Goal: Communication & Community: Answer question/provide support

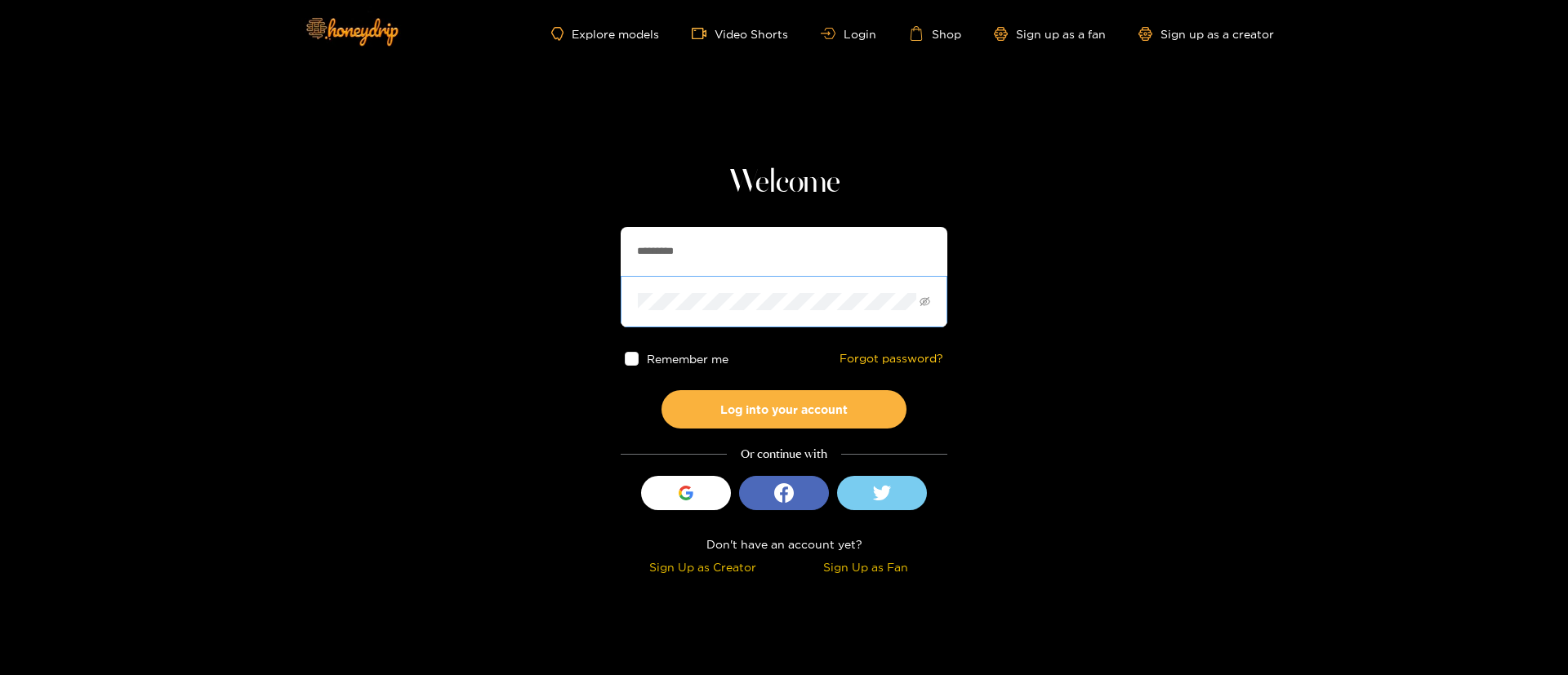
click at [867, 286] on span at bounding box center [784, 301] width 327 height 51
click at [857, 277] on span at bounding box center [784, 301] width 327 height 51
click at [828, 249] on input "*********" at bounding box center [784, 251] width 327 height 49
type input "*"
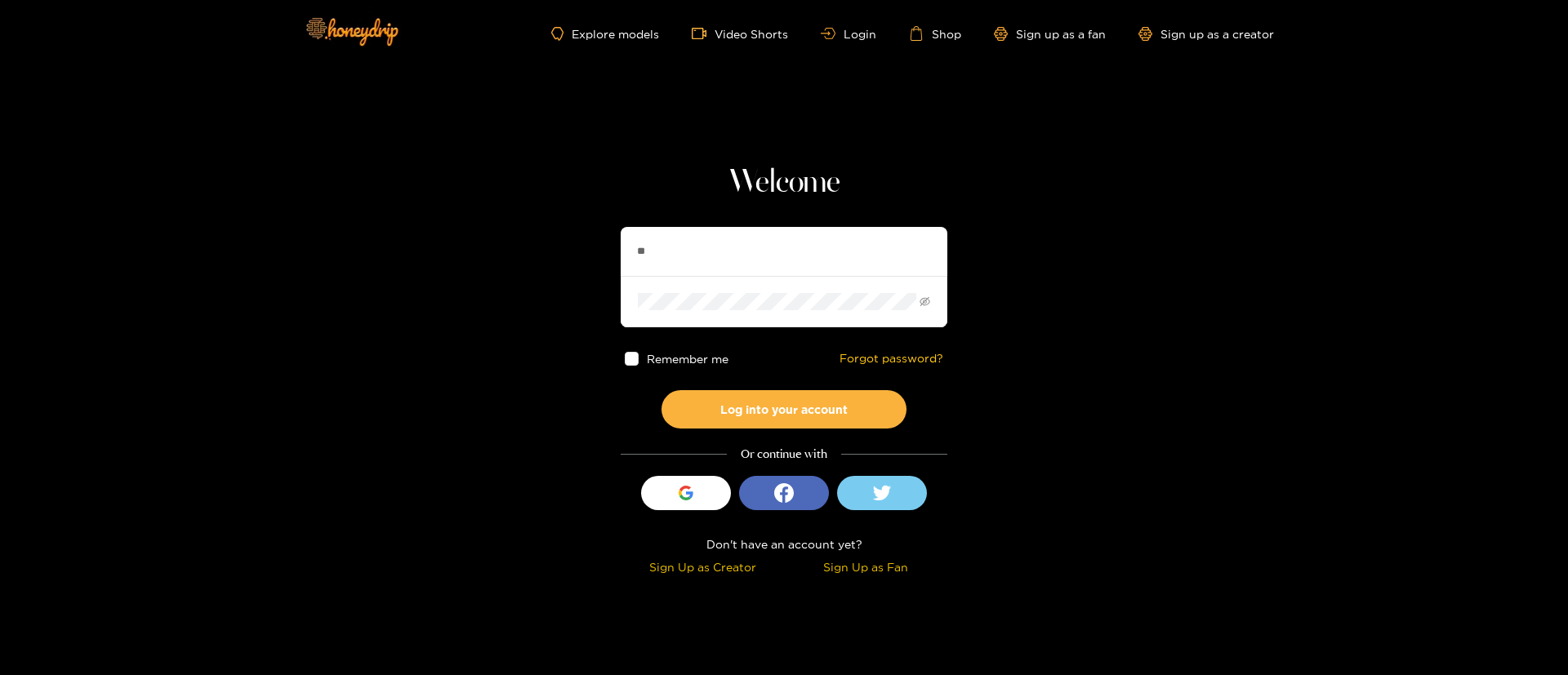
type input "*"
type input "**********"
click at [773, 398] on button "Log into your account" at bounding box center [784, 409] width 245 height 39
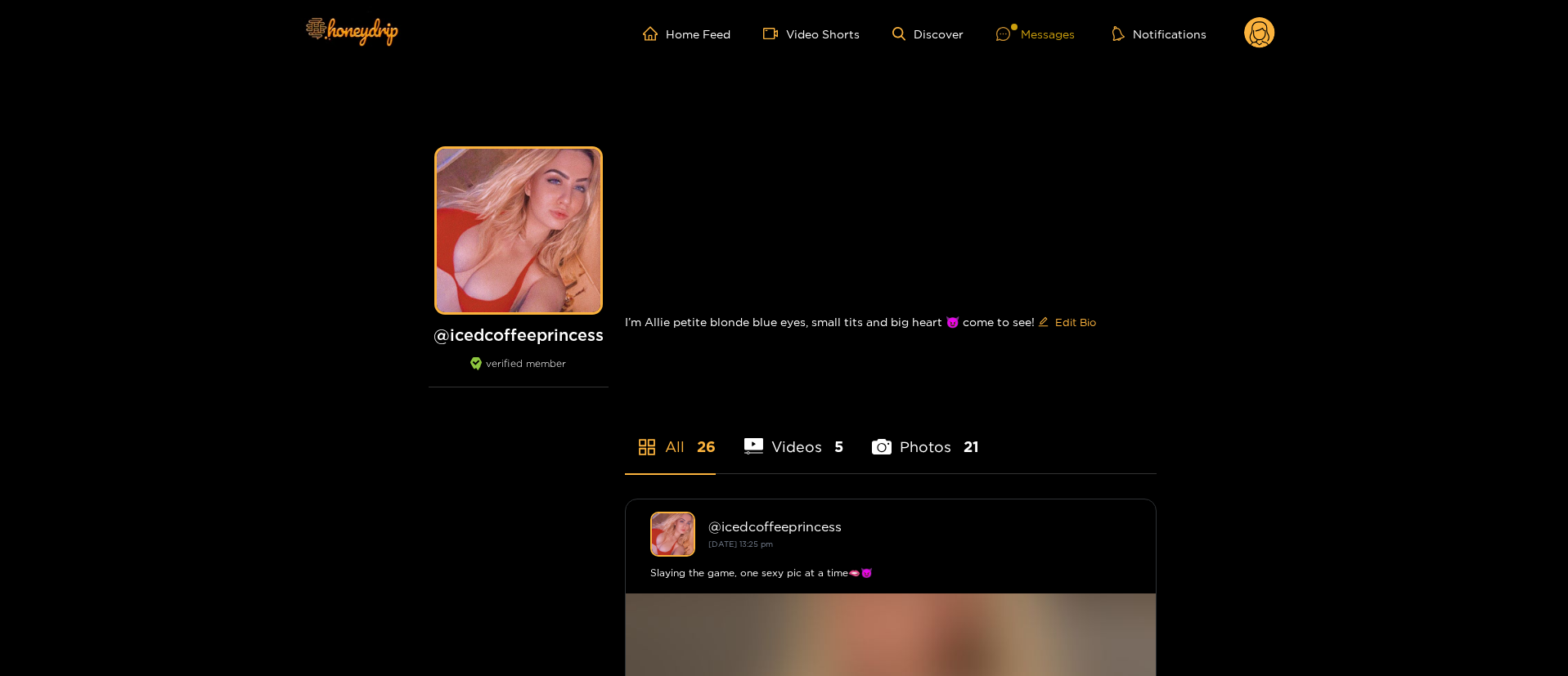
click at [1045, 30] on div "Messages" at bounding box center [1035, 34] width 79 height 19
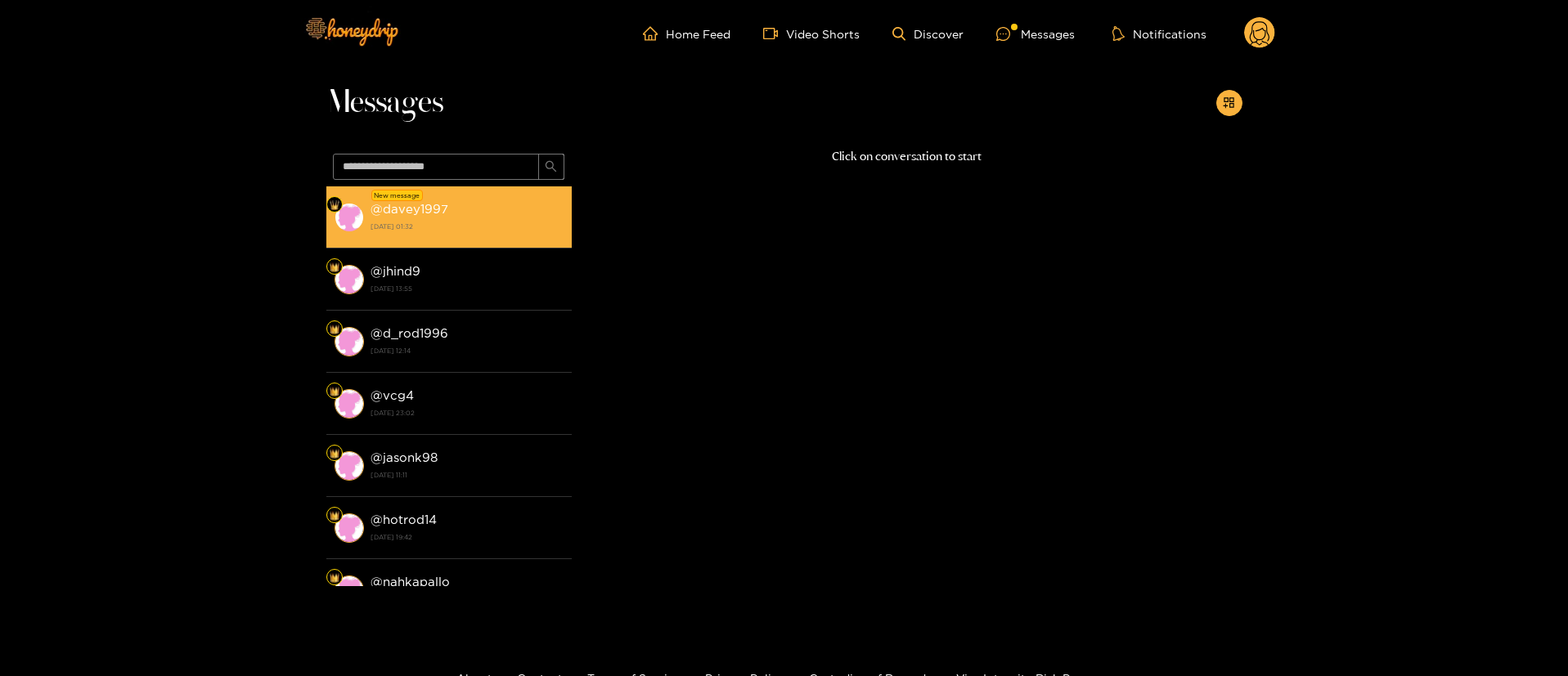
click at [525, 206] on div "@ davey1997 [DATE] 01:32" at bounding box center [467, 216] width 194 height 37
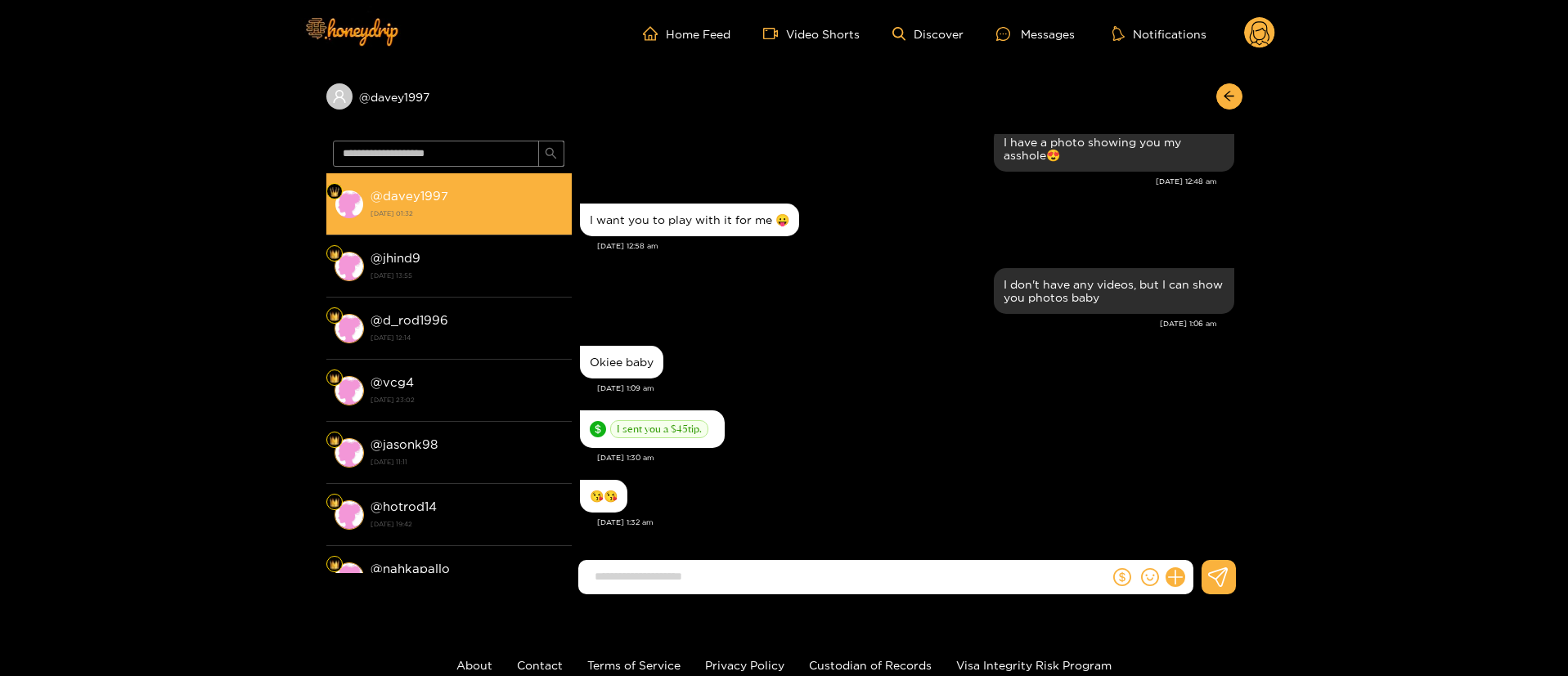
scroll to position [1823, 0]
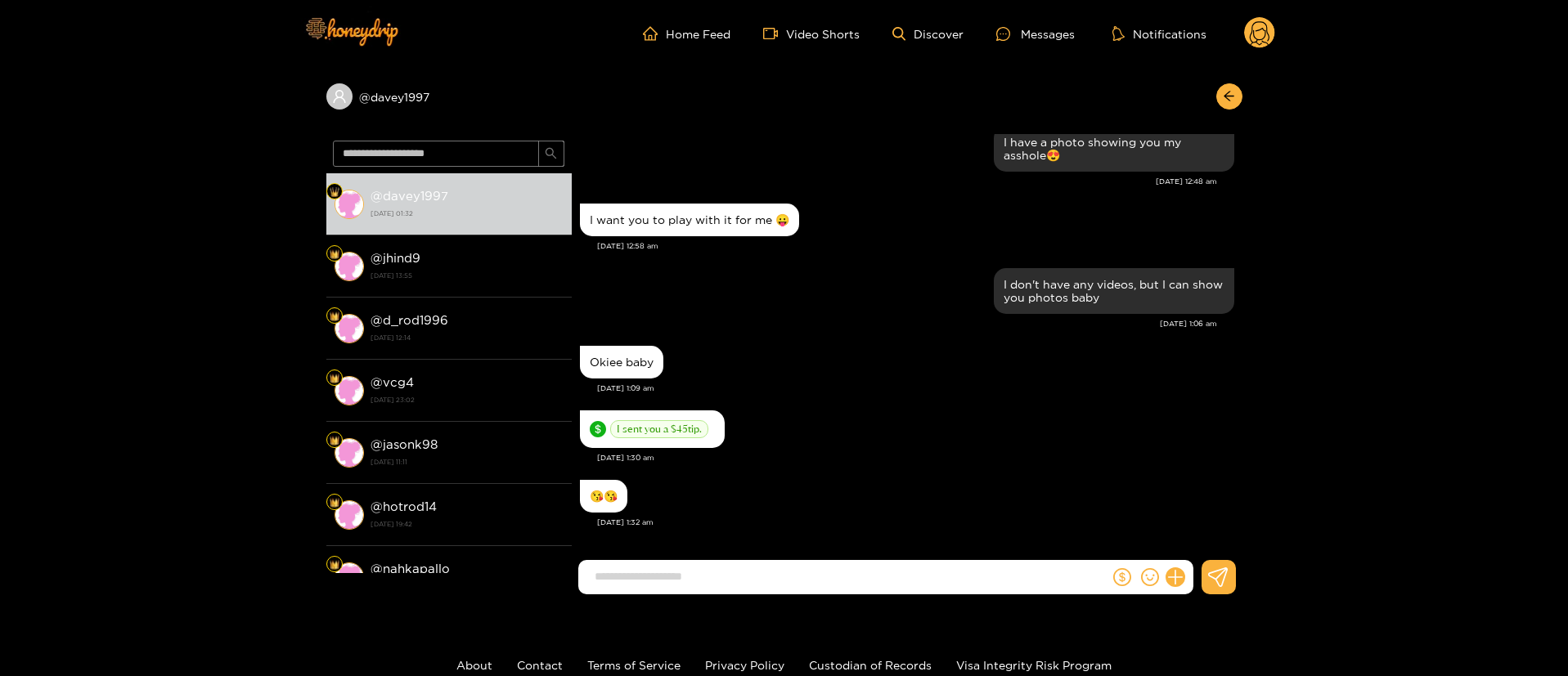
click at [974, 470] on div "I sent you a $ 45 tip. [DATE] 1:30 am" at bounding box center [907, 442] width 654 height 70
click at [924, 425] on div "I sent you a $ 45 tip." at bounding box center [907, 430] width 654 height 46
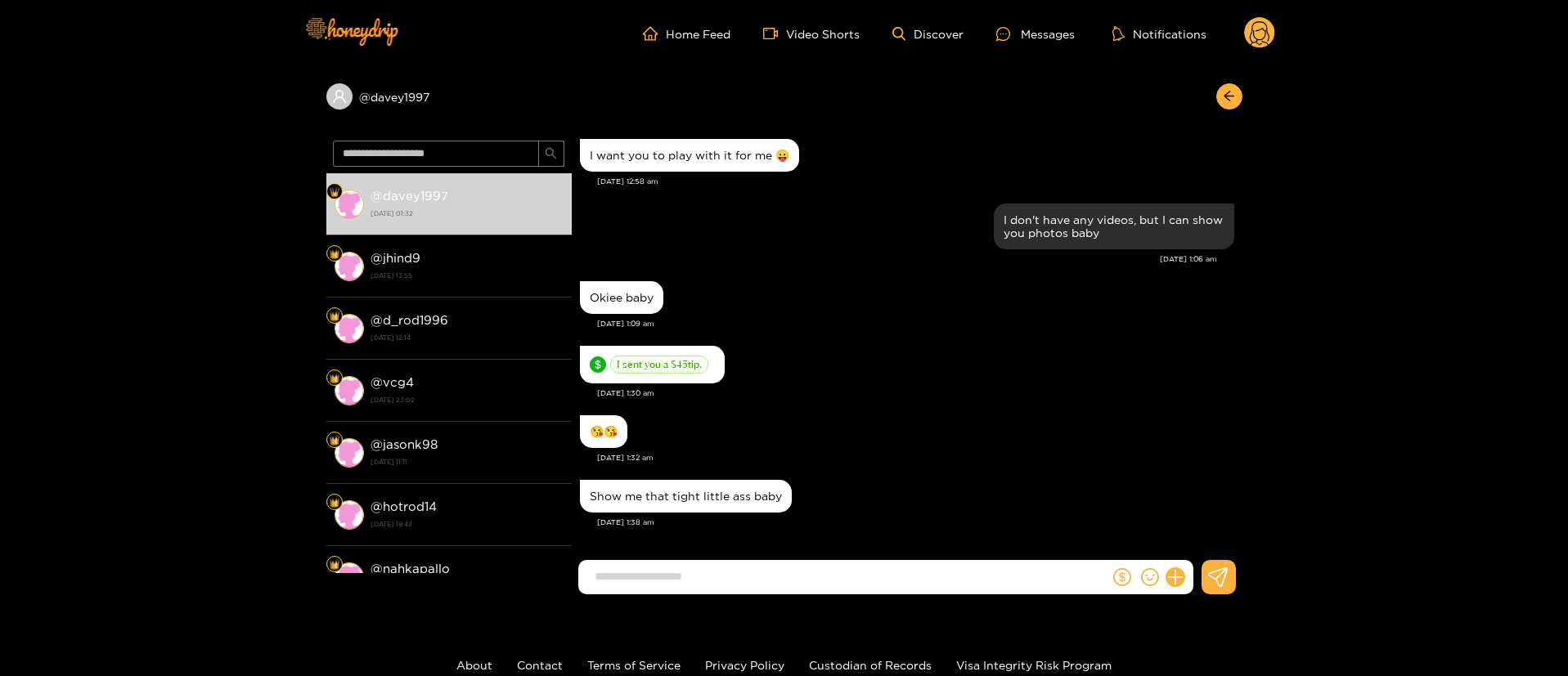
click at [1085, 376] on div "I sent you a $ 45 tip." at bounding box center [907, 365] width 654 height 46
click at [1176, 571] on icon at bounding box center [1174, 577] width 19 height 19
click at [1215, 532] on button at bounding box center [1205, 537] width 57 height 37
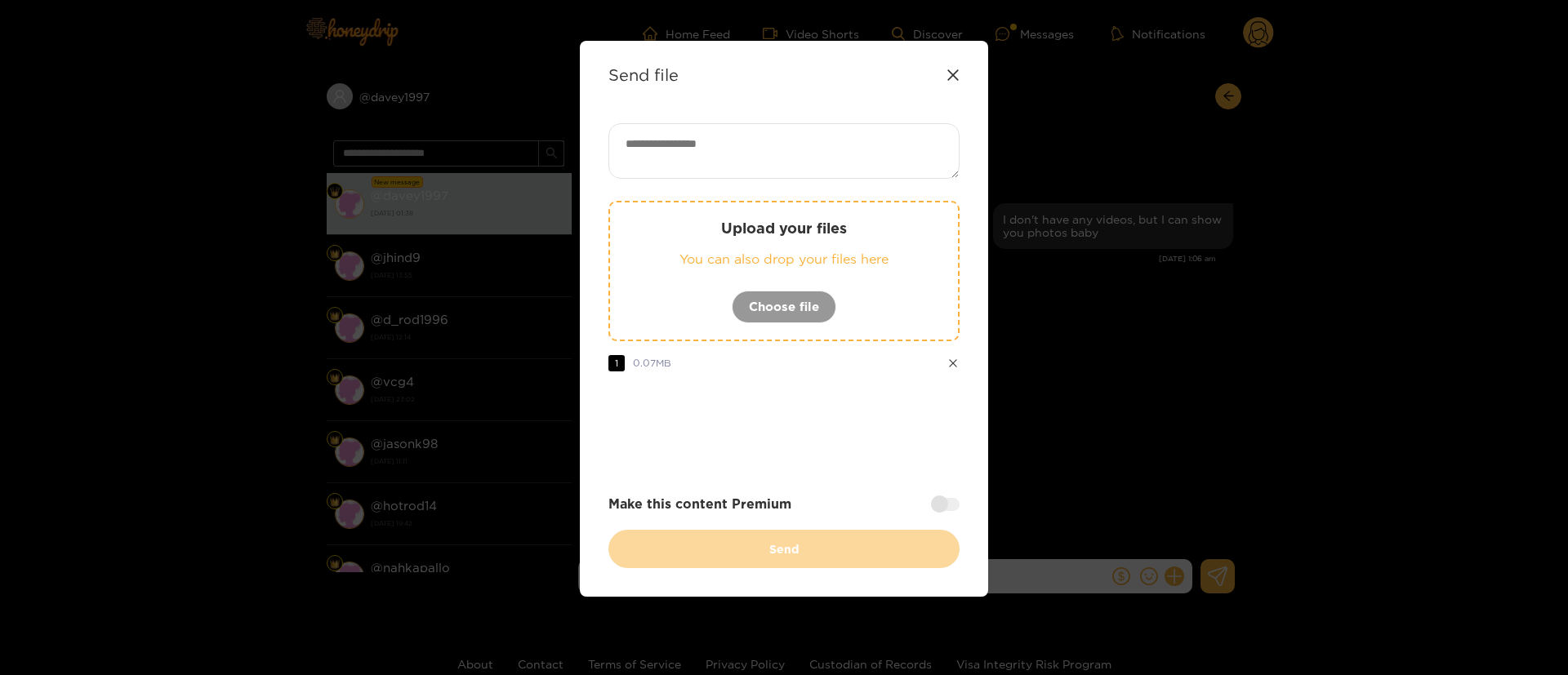
drag, startPoint x: 833, startPoint y: 410, endPoint x: 864, endPoint y: 510, distance: 104.7
click at [834, 410] on div at bounding box center [784, 429] width 352 height 66
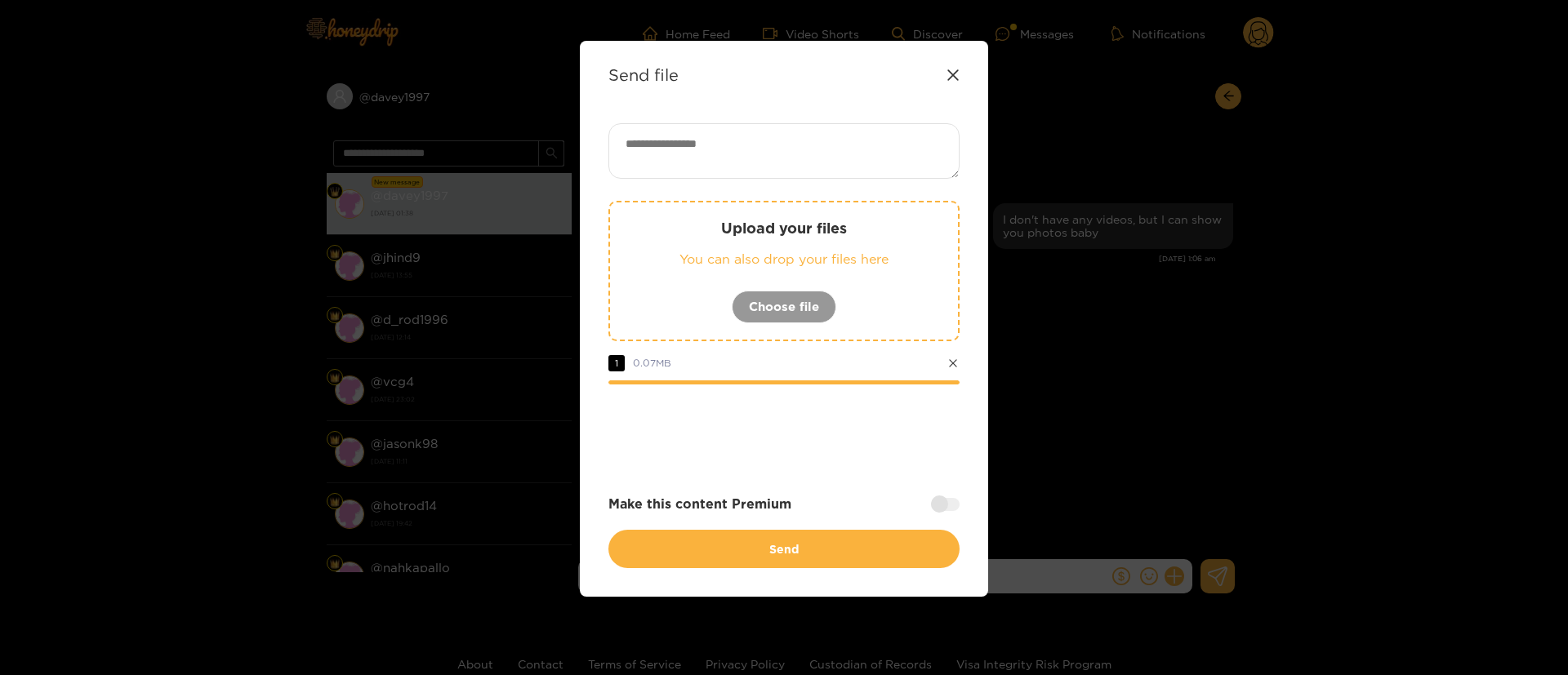
click at [819, 151] on textarea at bounding box center [784, 151] width 352 height 56
paste textarea "**"
type textarea "**"
click at [807, 439] on div at bounding box center [784, 429] width 352 height 66
click at [863, 446] on div at bounding box center [784, 429] width 352 height 66
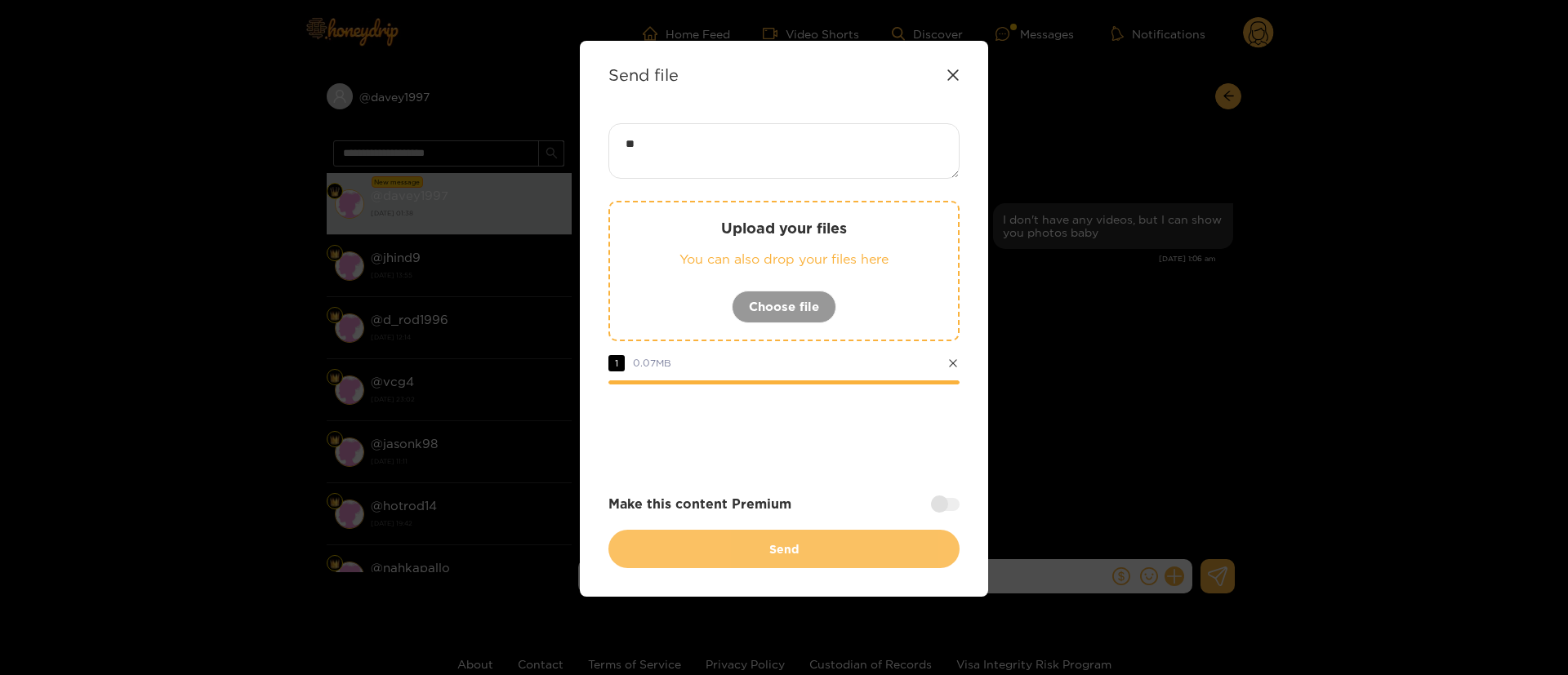
click at [812, 549] on button "Send" at bounding box center [784, 549] width 352 height 39
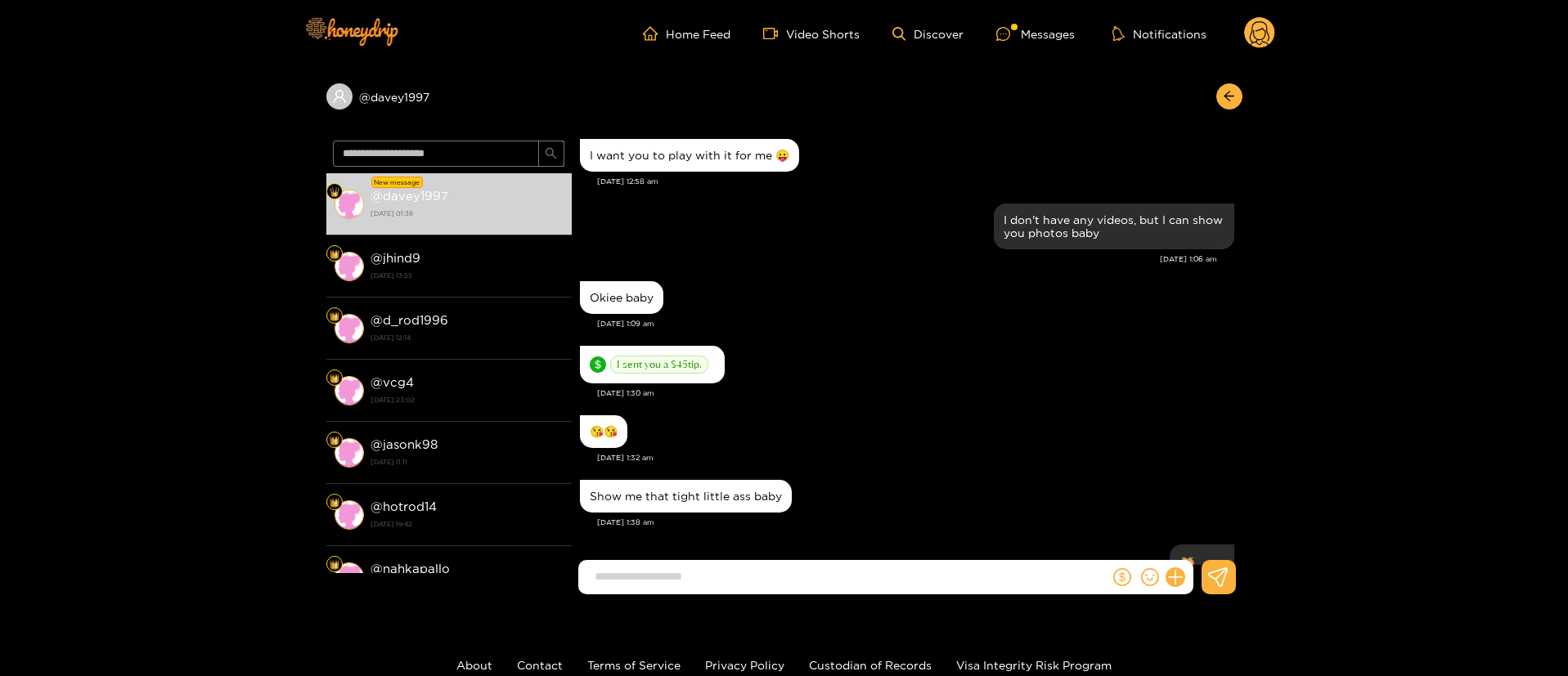
scroll to position [2015, 0]
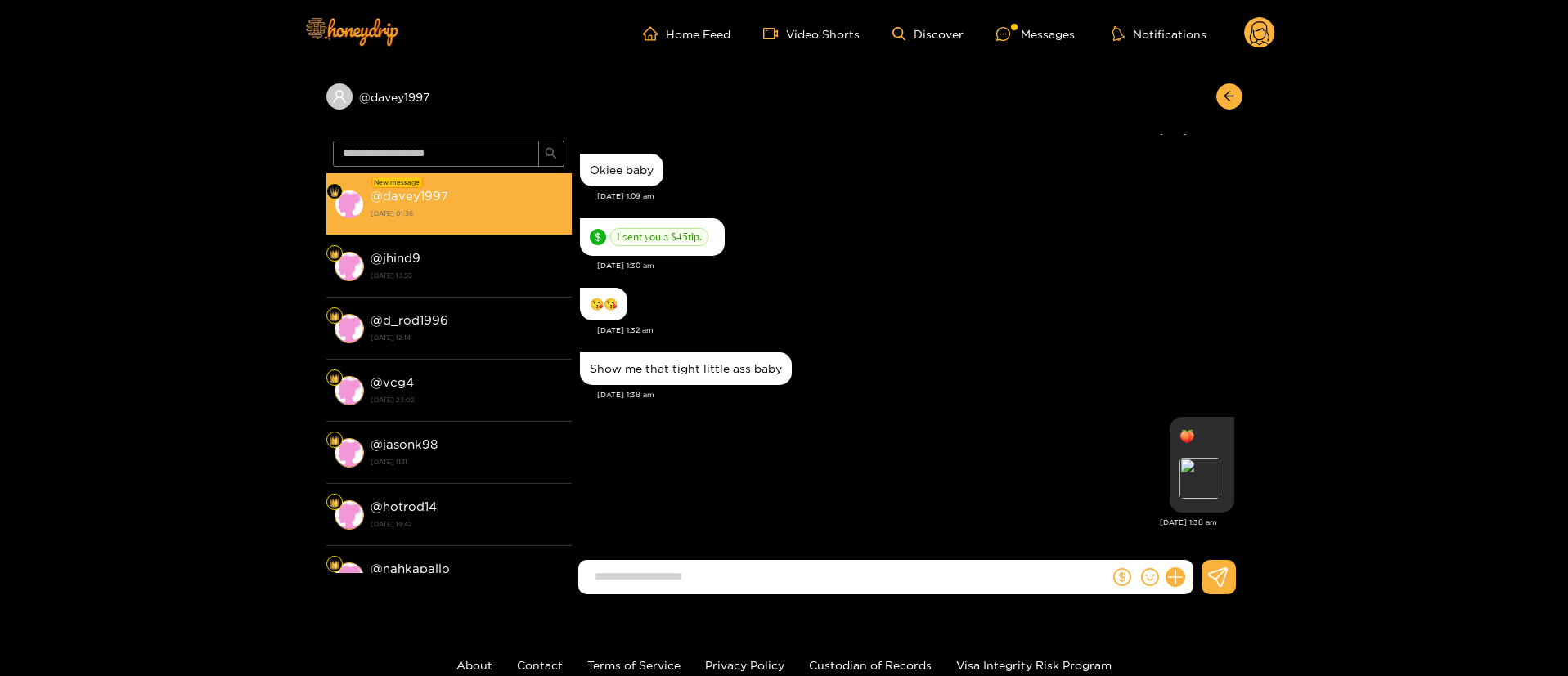
click at [520, 212] on strong "25 September 2025 01:38" at bounding box center [467, 213] width 194 height 15
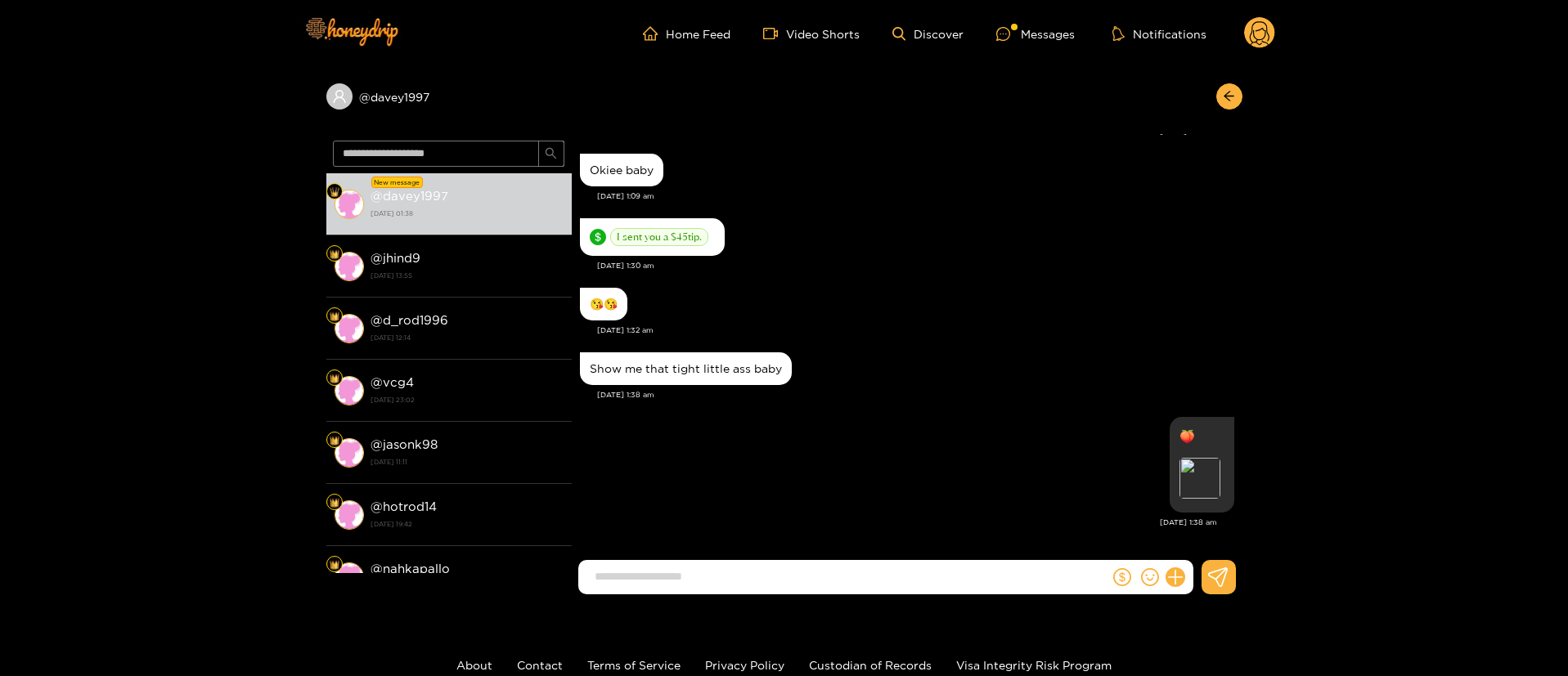
click at [1266, 33] on circle at bounding box center [1259, 32] width 31 height 31
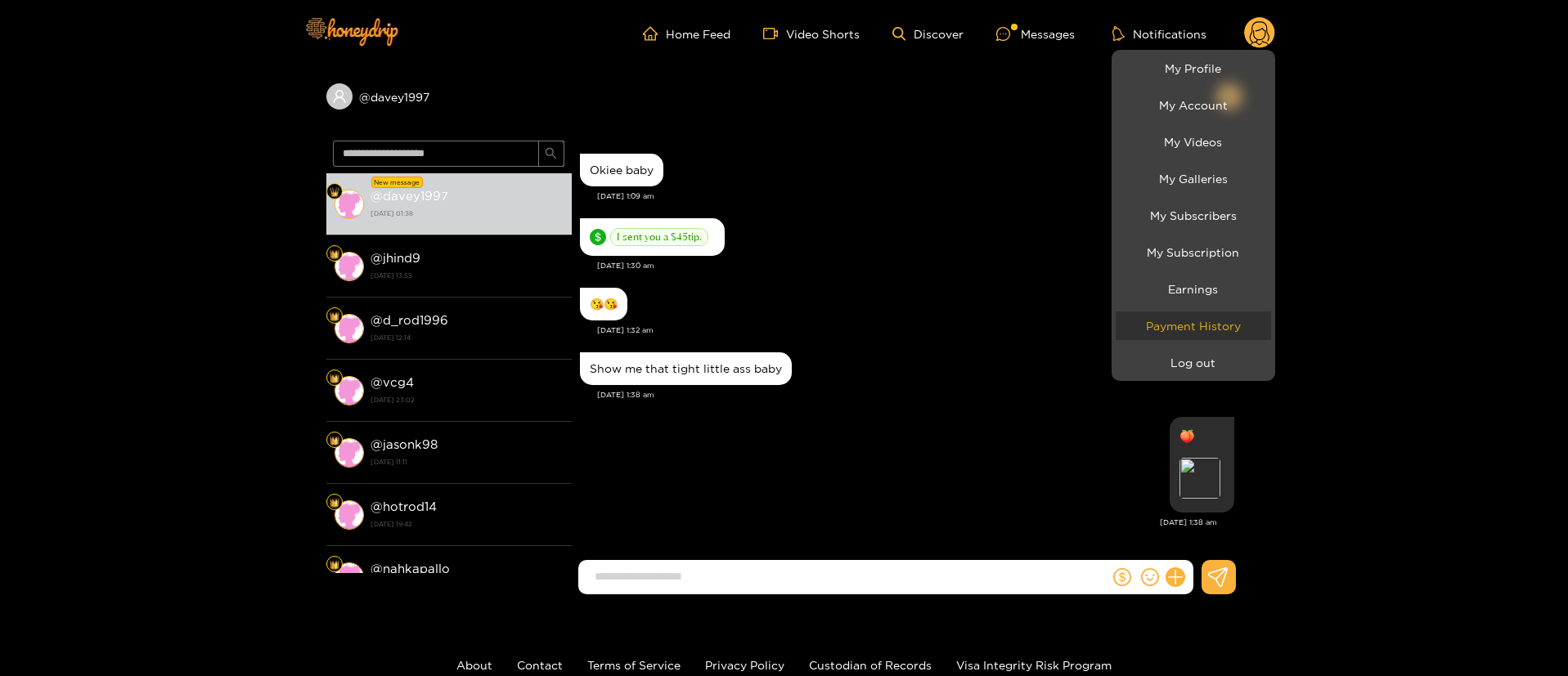
scroll to position [2086, 0]
click at [1156, 370] on button "Log out" at bounding box center [1193, 362] width 156 height 29
